Goal: Check status: Check status

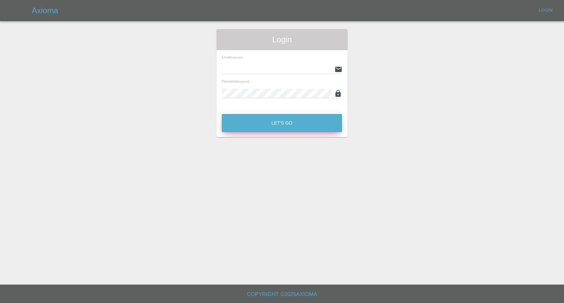
type input "[EMAIL_ADDRESS][DOMAIN_NAME]"
click at [292, 127] on button "Let's Go" at bounding box center [282, 123] width 120 height 18
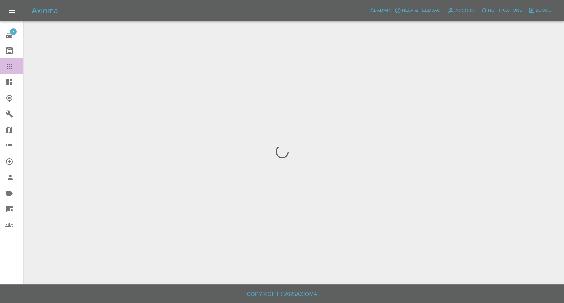
click at [8, 66] on icon at bounding box center [9, 66] width 8 height 8
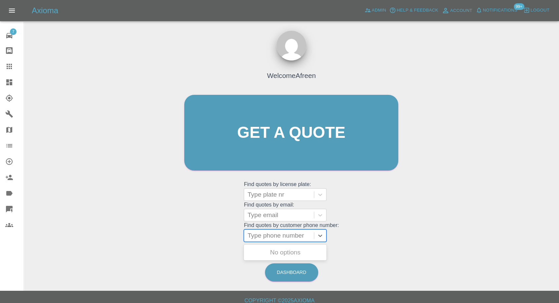
click at [295, 235] on div at bounding box center [278, 235] width 63 height 9
paste input ""[PERSON_NAME][EMAIL_ADDRESS][PERSON_NAME][DOMAIN_NAME]" <undefined>"
type input ""[PERSON_NAME][EMAIL_ADDRESS][PERSON_NAME][DOMAIN_NAME]" <undefined>"
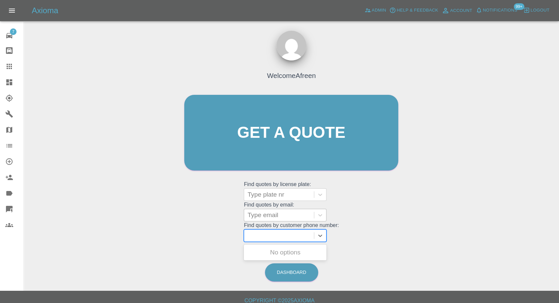
click at [285, 219] on div at bounding box center [278, 215] width 63 height 9
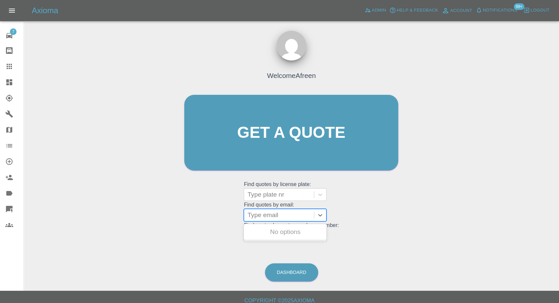
paste input ""[PERSON_NAME][EMAIL_ADDRESS][PERSON_NAME][DOMAIN_NAME]" <undefined>"
drag, startPoint x: 272, startPoint y: 217, endPoint x: 410, endPoint y: 202, distance: 138.4
click at [410, 202] on div "Welcome Afreen Get a quote Get a quote Find quotes by license plate: Type plate…" at bounding box center [291, 164] width 524 height 237
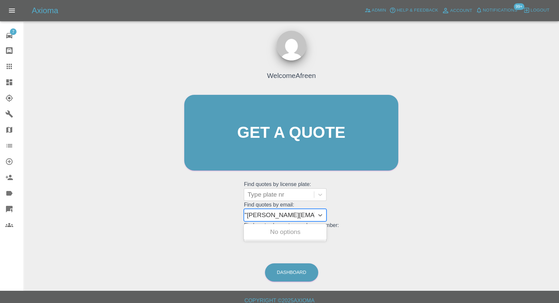
type input "[PERSON_NAME][EMAIL_ADDRESS][PERSON_NAME][DOMAIN_NAME]"
click at [289, 230] on div "BL69 LJY, Awaiting Repair" at bounding box center [285, 231] width 83 height 13
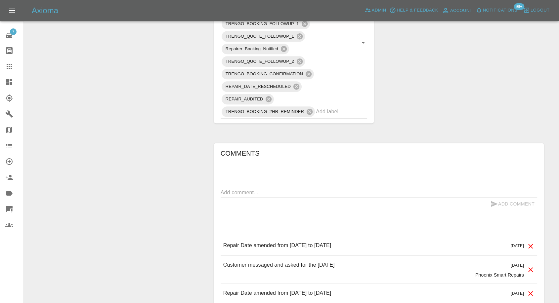
scroll to position [551, 0]
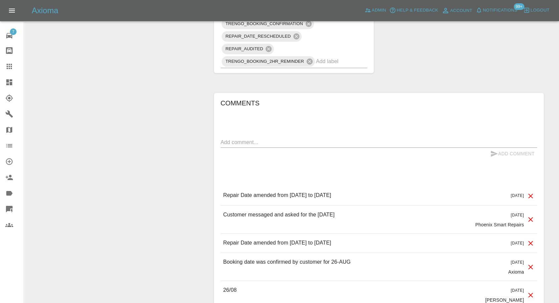
drag, startPoint x: 8, startPoint y: 66, endPoint x: 202, endPoint y: 180, distance: 224.7
click at [8, 66] on icon at bounding box center [9, 66] width 5 height 5
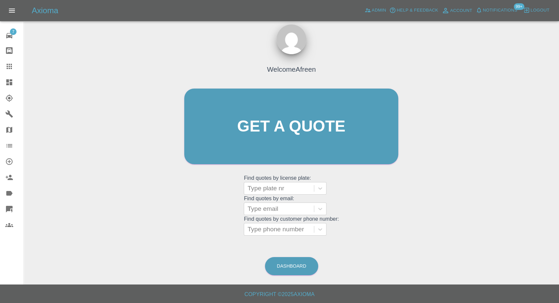
scroll to position [6, 0]
click at [275, 212] on div at bounding box center [278, 209] width 63 height 9
paste input ""[EMAIL_ADDRESS][DOMAIN_NAME]" <undefined>"
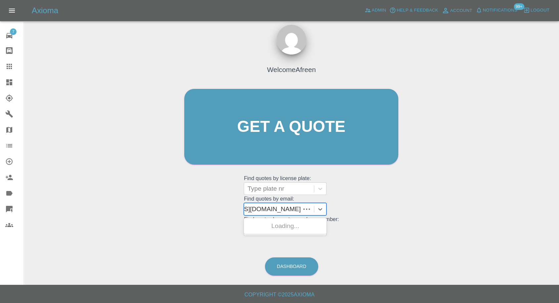
scroll to position [0, 48]
drag, startPoint x: 271, startPoint y: 210, endPoint x: 383, endPoint y: 212, distance: 112.1
click at [369, 212] on div "Welcome Afreen Get a quote Get a quote Find quotes by license plate: Type plate…" at bounding box center [291, 140] width 228 height 200
type input "[EMAIL_ADDRESS][DOMAIN_NAME]"
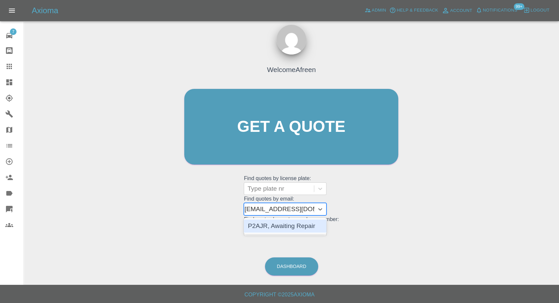
click at [307, 230] on div "P2AJR, Awaiting Repair" at bounding box center [285, 225] width 83 height 13
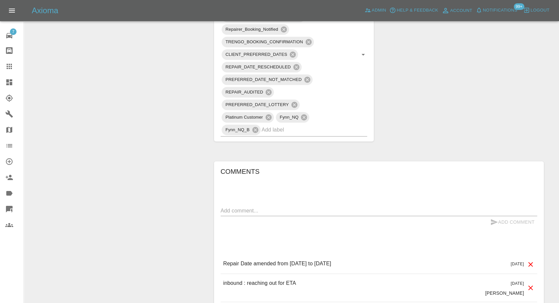
scroll to position [477, 0]
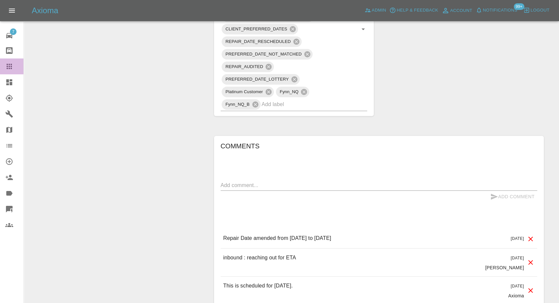
click at [8, 60] on link "Claims" at bounding box center [11, 66] width 23 height 16
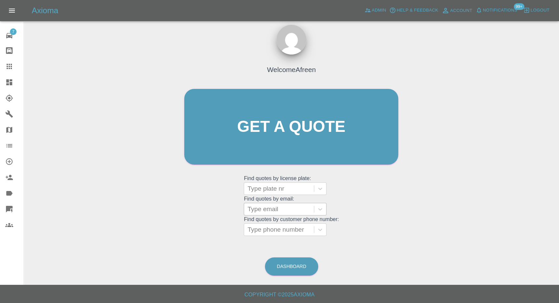
click at [283, 211] on div at bounding box center [278, 209] width 63 height 9
paste input ""[EMAIL_ADDRESS][DOMAIN_NAME]" <undefined>"
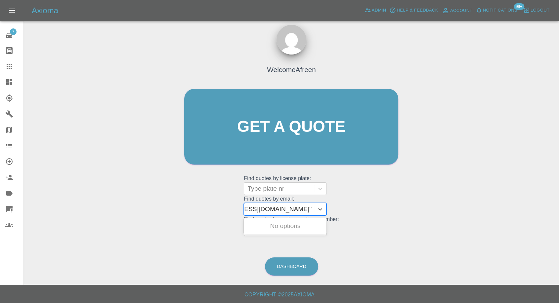
scroll to position [0, 39]
drag, startPoint x: 273, startPoint y: 208, endPoint x: 413, endPoint y: 217, distance: 140.5
click at [413, 217] on div "Welcome Afreen Get a quote Get a quote Find quotes by license plate: Type plate…" at bounding box center [291, 158] width 524 height 237
type input "[EMAIL_ADDRESS][DOMAIN_NAME]"
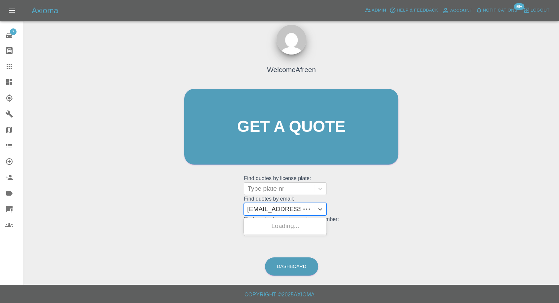
scroll to position [0, 0]
click at [299, 220] on div "Y18HAO, Awaiting Repair" at bounding box center [285, 225] width 83 height 13
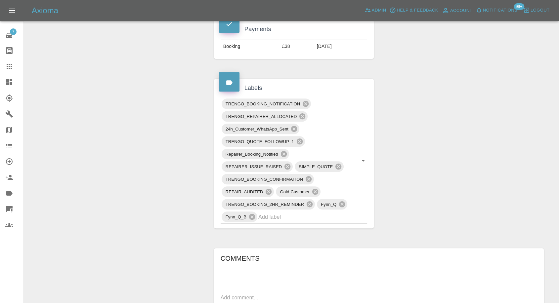
scroll to position [404, 0]
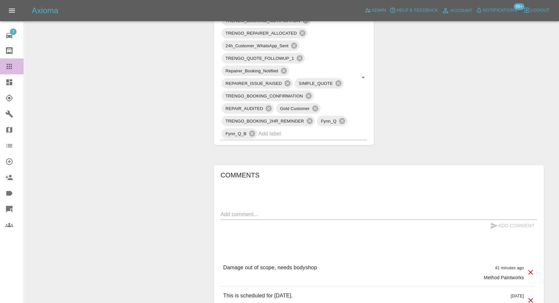
click at [8, 67] on icon at bounding box center [9, 66] width 8 height 8
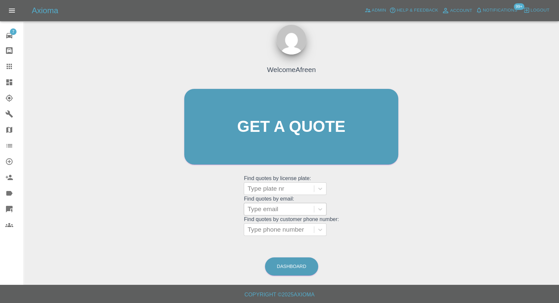
click at [272, 213] on div at bounding box center [278, 209] width 63 height 9
paste input ""[PERSON_NAME][EMAIL_ADDRESS][PERSON_NAME][DOMAIN_NAME]" <undefined>"
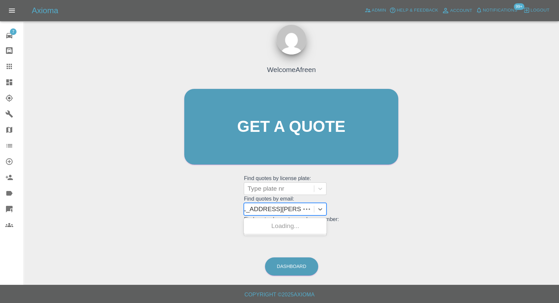
scroll to position [0, 68]
drag, startPoint x: 270, startPoint y: 209, endPoint x: 468, endPoint y: 210, distance: 197.6
click at [468, 210] on div "Welcome Afreen Get a quote Get a quote Find quotes by license plate: Type plate…" at bounding box center [291, 158] width 524 height 237
type input "[PERSON_NAME][EMAIL_ADDRESS][PERSON_NAME][DOMAIN_NAME]"
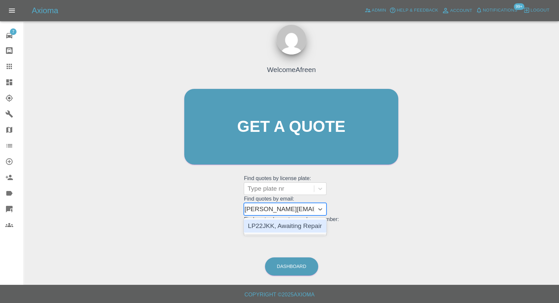
click at [285, 225] on div "LP22JKK, Awaiting Repair" at bounding box center [285, 225] width 83 height 13
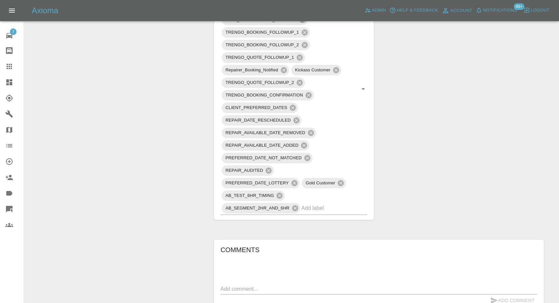
scroll to position [551, 0]
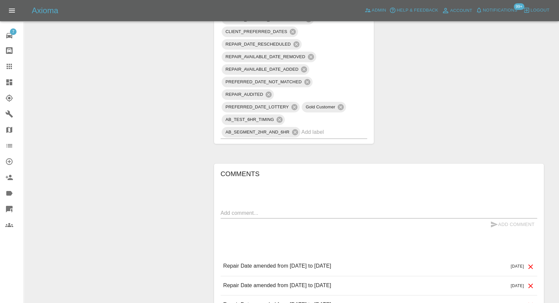
drag, startPoint x: 11, startPoint y: 64, endPoint x: 13, endPoint y: 77, distance: 13.7
click at [11, 64] on icon at bounding box center [9, 66] width 5 height 5
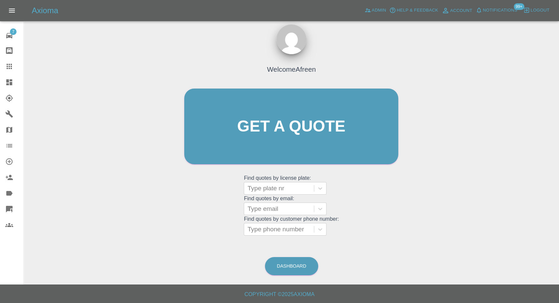
scroll to position [6, 0]
click at [275, 207] on div at bounding box center [278, 209] width 63 height 9
paste input ""[EMAIL_ADDRESS][DOMAIN_NAME]" <undefined>"
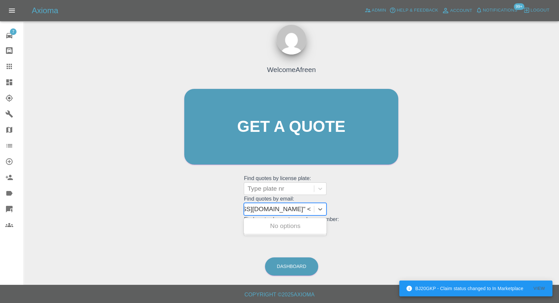
scroll to position [0, 48]
drag, startPoint x: 271, startPoint y: 209, endPoint x: 391, endPoint y: 210, distance: 119.6
click at [391, 210] on div "Welcome Afreen Get a quote Get a quote Find quotes by license plate: Type plate…" at bounding box center [291, 140] width 228 height 200
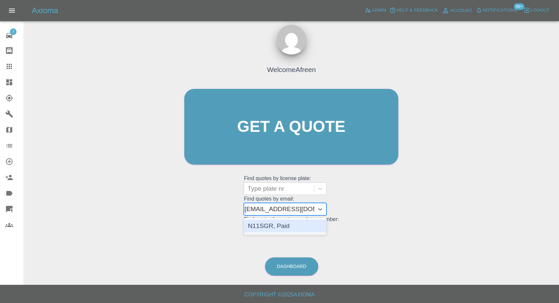
type input "[EMAIL_ADDRESS][DOMAIN_NAME]"
paste input ""[EMAIL_ADDRESS][DOMAIN_NAME]" <undefined>"
drag, startPoint x: 273, startPoint y: 209, endPoint x: 491, endPoint y: 210, distance: 218.4
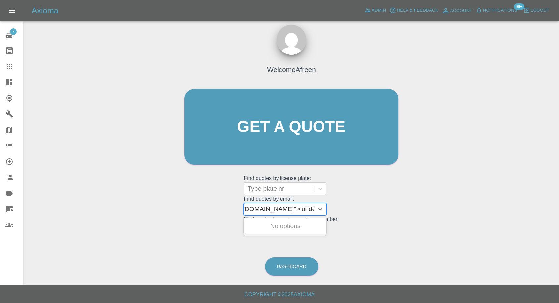
click at [491, 210] on div "Welcome Afreen Get a quote Get a quote Find quotes by license plate: Type plate…" at bounding box center [291, 158] width 524 height 237
type input "[EMAIL_ADDRESS][DOMAIN_NAME]"
click at [289, 230] on div "LJ72ZXY, Awaiting Repair" at bounding box center [285, 225] width 83 height 13
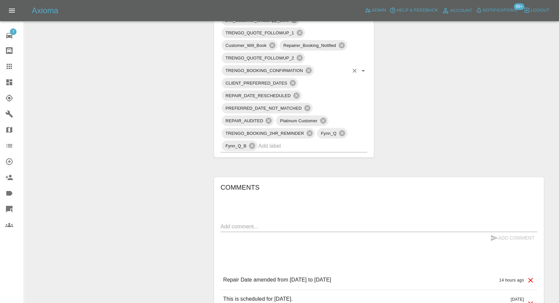
scroll to position [441, 0]
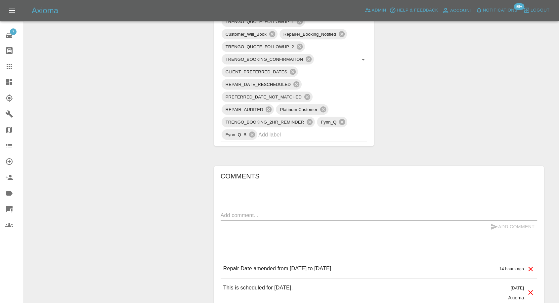
click at [16, 67] on div at bounding box center [14, 66] width 19 height 8
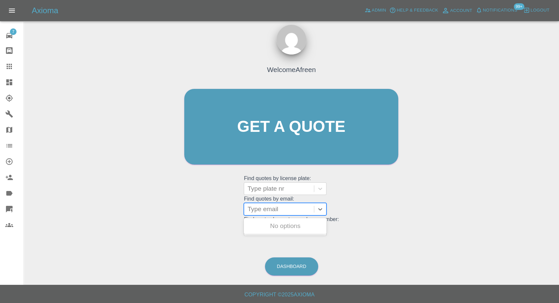
click at [288, 212] on div at bounding box center [278, 209] width 63 height 9
paste input ""[EMAIL_ADDRESS][DOMAIN_NAME]" <undefined>"
drag, startPoint x: 272, startPoint y: 208, endPoint x: 365, endPoint y: 217, distance: 93.3
click at [365, 217] on div "Welcome Afreen Get a quote Get a quote Find quotes by license plate: Type plate…" at bounding box center [291, 140] width 228 height 200
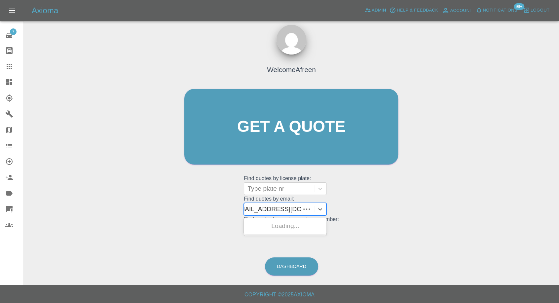
scroll to position [0, 3]
type input "[EMAIL_ADDRESS][DOMAIN_NAME]"
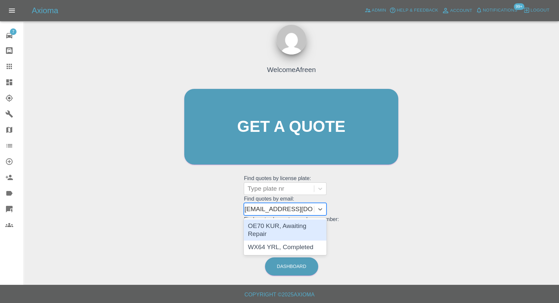
scroll to position [0, 1]
click at [294, 225] on div "OE70 KUR, Awaiting Repair" at bounding box center [285, 229] width 83 height 21
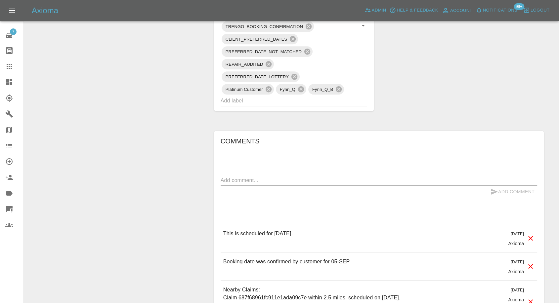
scroll to position [551, 0]
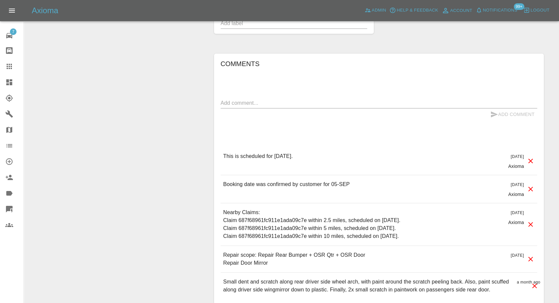
drag, startPoint x: 11, startPoint y: 67, endPoint x: 15, endPoint y: 74, distance: 8.3
click at [11, 67] on icon at bounding box center [9, 66] width 8 height 8
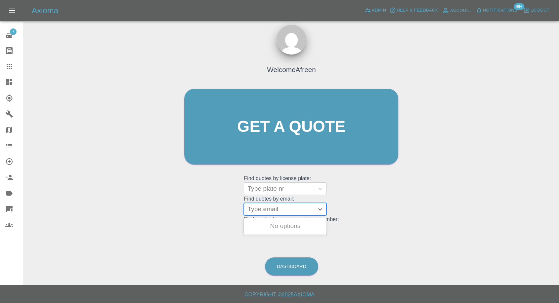
click at [266, 210] on div at bounding box center [278, 209] width 63 height 9
paste input ""[EMAIL_ADDRESS][DOMAIN_NAME]" <undefined>"
drag, startPoint x: 273, startPoint y: 207, endPoint x: 371, endPoint y: 207, distance: 98.2
click at [371, 207] on div "Welcome Afreen Get a quote Get a quote Find quotes by license plate: Type plate…" at bounding box center [291, 140] width 228 height 200
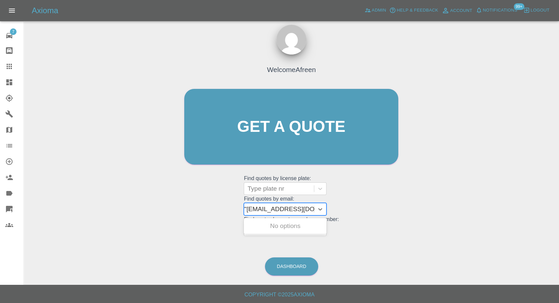
scroll to position [0, 3]
type input "[EMAIL_ADDRESS][DOMAIN_NAME]"
click at [308, 228] on div "VE17RZY, Awaiting Repair" at bounding box center [285, 229] width 83 height 21
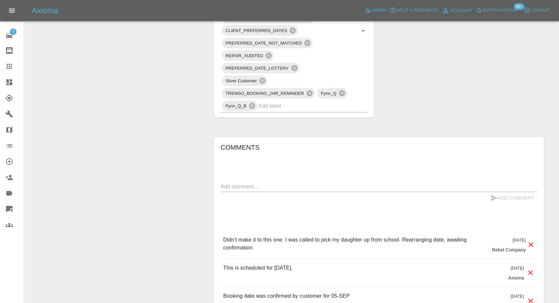
scroll to position [587, 0]
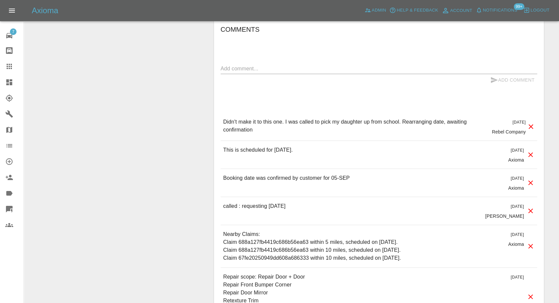
drag, startPoint x: 7, startPoint y: 70, endPoint x: 55, endPoint y: 87, distance: 51.0
click at [7, 70] on icon at bounding box center [9, 66] width 8 height 8
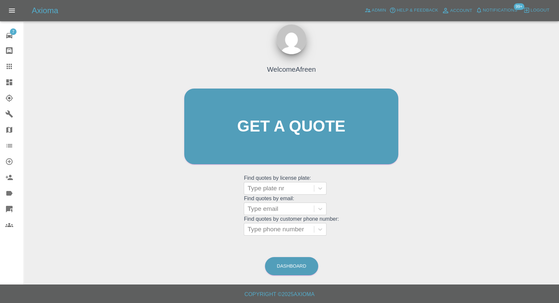
scroll to position [6, 0]
click at [264, 210] on div at bounding box center [278, 209] width 63 height 9
paste input ""[EMAIL_ADDRESS][DOMAIN_NAME]" <undefined>"
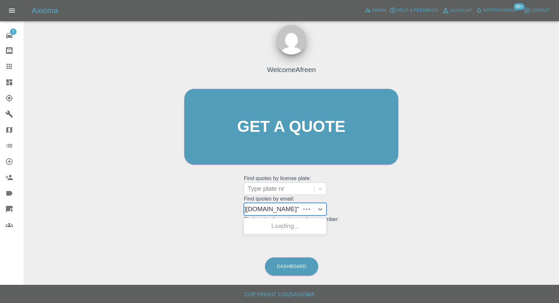
scroll to position [0, 52]
drag, startPoint x: 272, startPoint y: 208, endPoint x: 380, endPoint y: 214, distance: 107.9
click at [380, 214] on div "Welcome Afreen Get a quote Get a quote Find quotes by license plate: Type plate…" at bounding box center [291, 140] width 228 height 200
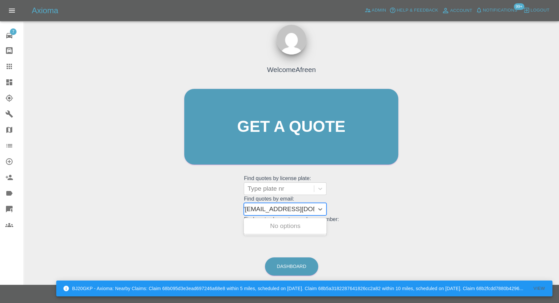
scroll to position [0, 3]
type input "[EMAIL_ADDRESS][DOMAIN_NAME]"
click at [306, 229] on div "VN19 DWK, Awaiting Repair" at bounding box center [285, 229] width 83 height 21
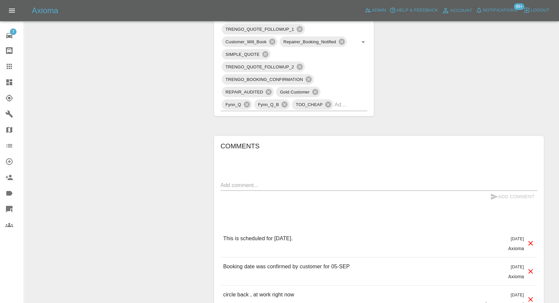
scroll to position [514, 0]
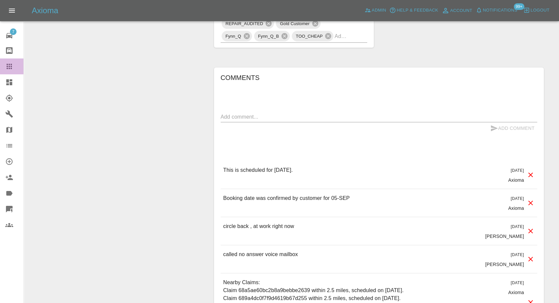
click at [11, 64] on icon at bounding box center [9, 66] width 5 height 5
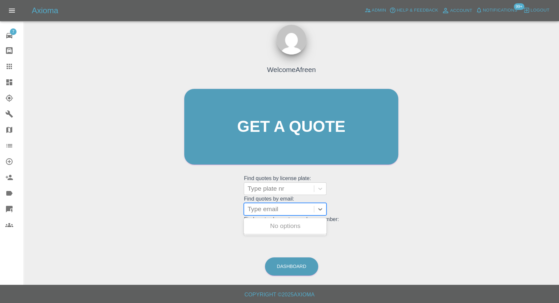
click at [272, 210] on div at bounding box center [278, 209] width 63 height 9
paste input ""[EMAIL_ADDRESS][DOMAIN_NAME]" <undefined>"
drag, startPoint x: 272, startPoint y: 208, endPoint x: 408, endPoint y: 227, distance: 137.9
click at [408, 227] on div "Welcome Afreen Get a quote Get a quote Find quotes by license plate: Type plate…" at bounding box center [291, 158] width 524 height 237
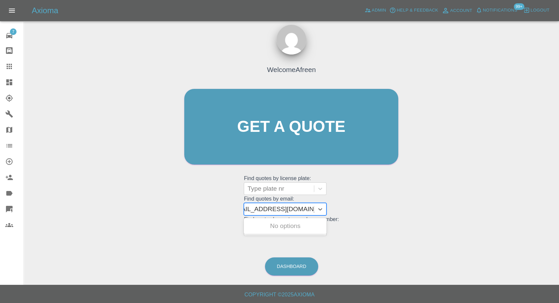
scroll to position [0, 3]
type input "[EMAIL_ADDRESS][DOMAIN_NAME]"
click at [306, 220] on div "WN22HNT, Awaiting Repair" at bounding box center [285, 229] width 83 height 21
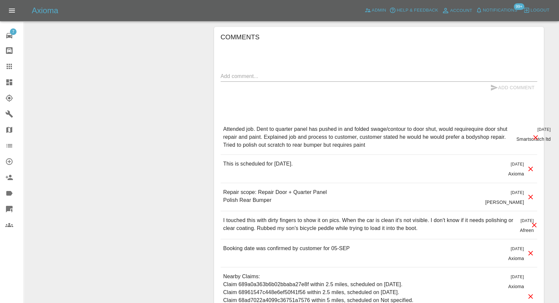
scroll to position [587, 0]
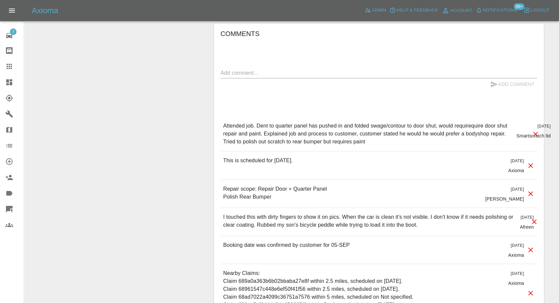
drag, startPoint x: 6, startPoint y: 65, endPoint x: 31, endPoint y: 78, distance: 28.4
click at [6, 65] on icon at bounding box center [9, 66] width 8 height 8
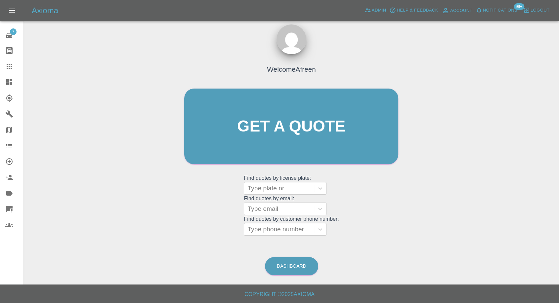
scroll to position [6, 0]
click at [274, 204] on div "Type email" at bounding box center [279, 209] width 70 height 12
paste input ""[EMAIL_ADDRESS][DOMAIN_NAME]" <undefined>"
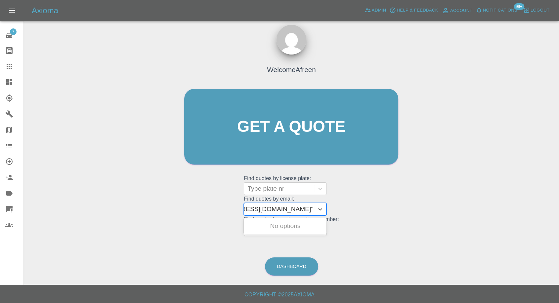
drag, startPoint x: 271, startPoint y: 207, endPoint x: 390, endPoint y: 213, distance: 119.5
click at [390, 213] on div "Welcome Afreen Get a quote Get a quote Find quotes by license plate: Type plate…" at bounding box center [291, 140] width 228 height 200
type input "[EMAIL_ADDRESS][DOMAIN_NAME]"
click at [279, 229] on div "YH18HLG, Awaiting Repair" at bounding box center [285, 229] width 83 height 21
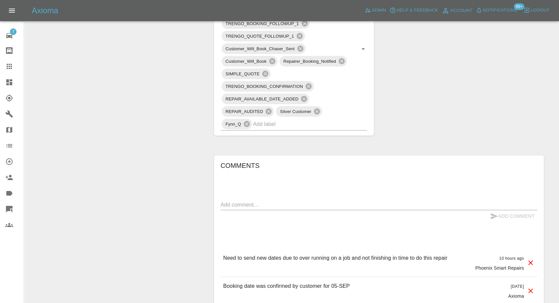
scroll to position [477, 0]
